Goal: Feedback & Contribution: Submit feedback/report problem

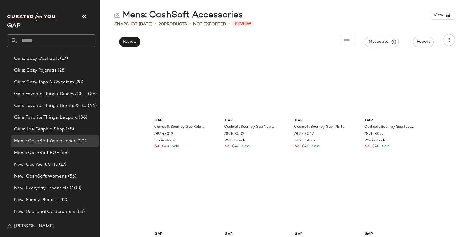
scroll to position [330, 0]
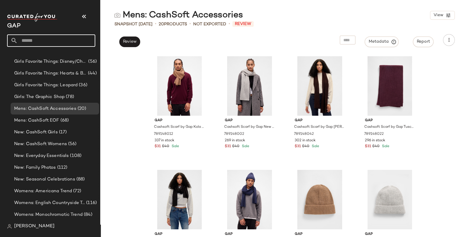
click at [53, 42] on input "text" at bounding box center [57, 40] width 78 height 12
type input "**********"
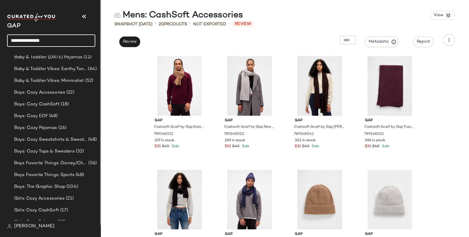
scroll to position [0, 0]
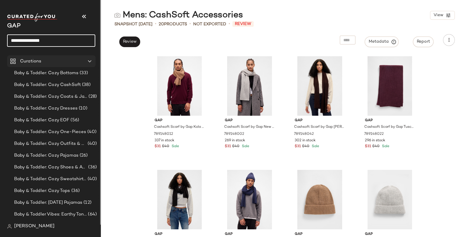
click at [68, 60] on div "Curations" at bounding box center [51, 61] width 67 height 7
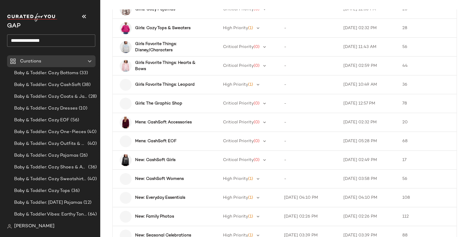
scroll to position [614, 0]
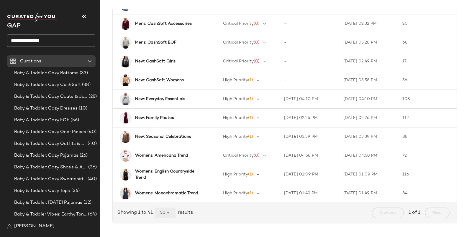
click at [165, 215] on icon "button" at bounding box center [167, 213] width 5 height 5
click at [167, 183] on div "100" at bounding box center [163, 183] width 11 height 7
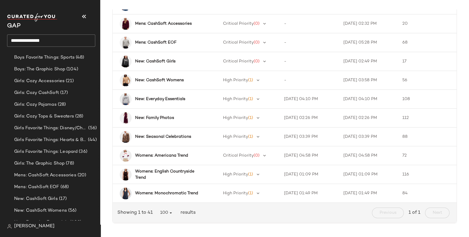
scroll to position [330, 0]
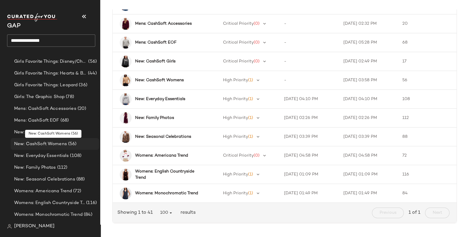
click at [53, 143] on span "New: CashSoft Womens" at bounding box center [40, 144] width 53 height 7
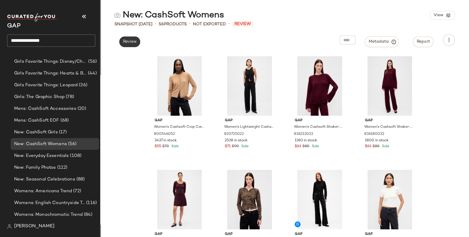
click at [132, 40] on span "Review" at bounding box center [130, 42] width 14 height 5
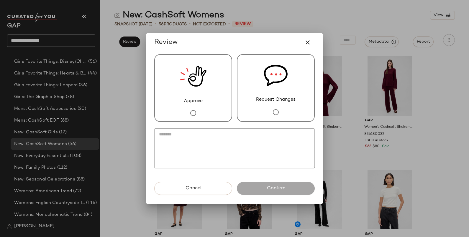
click at [288, 75] on div "Request Changes" at bounding box center [276, 88] width 78 height 68
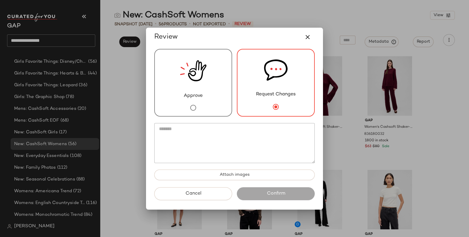
click at [249, 143] on textarea at bounding box center [234, 143] width 160 height 40
type textarea "*"
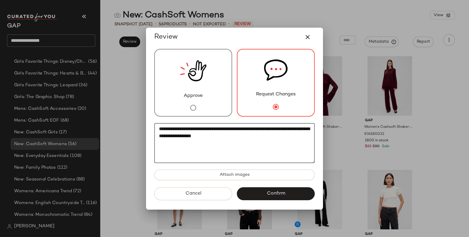
drag, startPoint x: 287, startPoint y: 130, endPoint x: 298, endPoint y: 133, distance: 11.1
click at [298, 133] on textarea "**********" at bounding box center [234, 143] width 160 height 40
type textarea "**********"
click at [295, 194] on button "Confirm" at bounding box center [276, 194] width 78 height 13
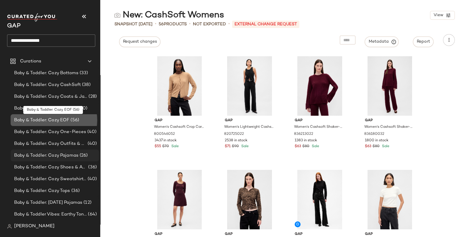
click at [63, 123] on span "Baby & Toddler: Cozy EOF" at bounding box center [41, 120] width 55 height 7
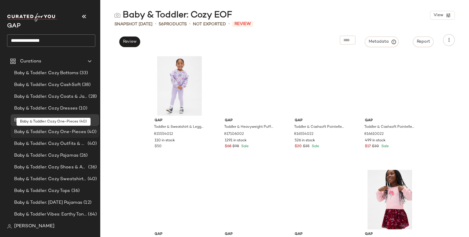
click at [65, 129] on span "Baby & Toddler: Cozy One-Pieces" at bounding box center [50, 132] width 72 height 7
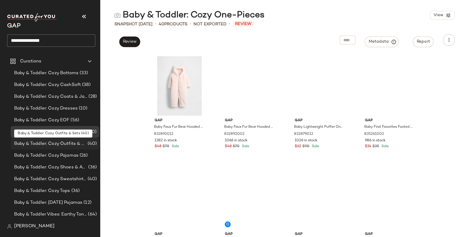
click at [65, 149] on div "Baby & Toddler: Cozy Outfits & Sets (40)" at bounding box center [55, 144] width 88 height 12
